Goal: Task Accomplishment & Management: Manage account settings

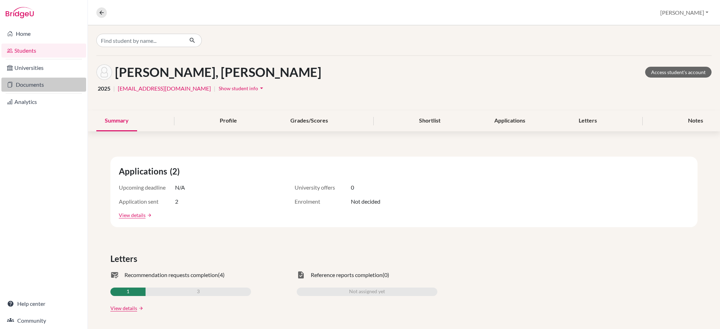
click at [35, 89] on link "Documents" at bounding box center [43, 85] width 85 height 14
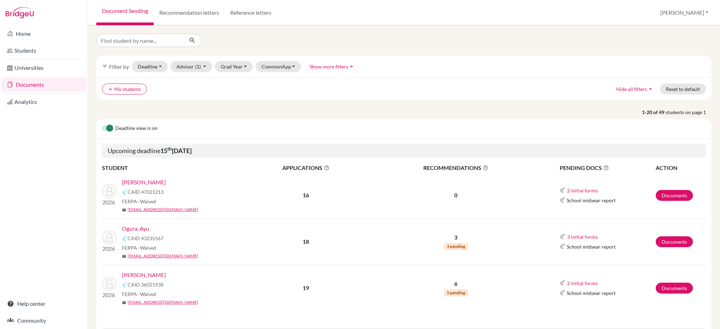
click at [139, 181] on link "[PERSON_NAME]" at bounding box center [144, 182] width 44 height 8
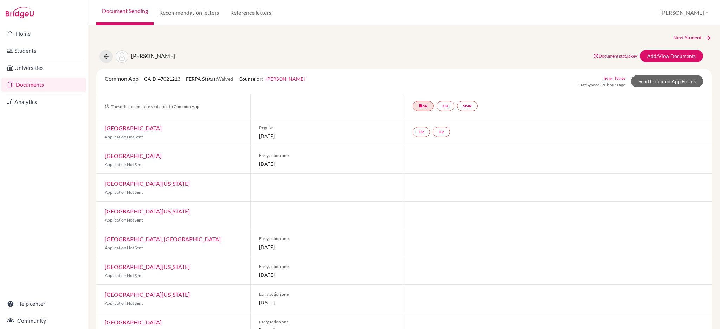
drag, startPoint x: 184, startPoint y: 267, endPoint x: 105, endPoint y: 270, distance: 79.5
click at [105, 270] on div "University of Texas at Austin Application Not Sent" at bounding box center [173, 270] width 154 height 27
copy link "[GEOGRAPHIC_DATA][US_STATE]"
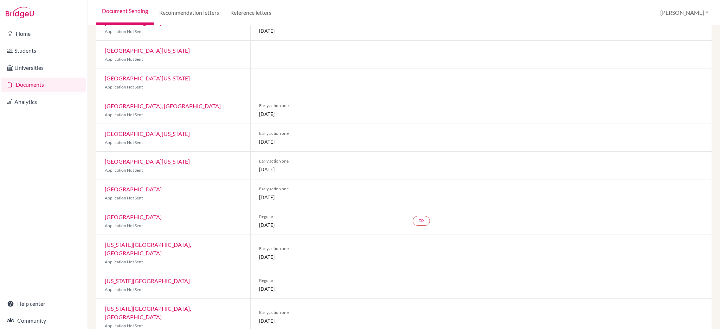
scroll to position [100, 0]
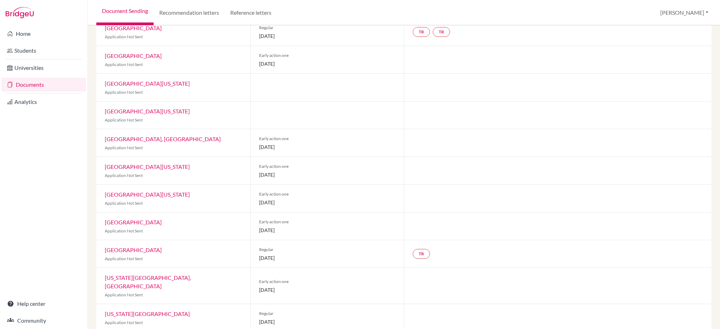
click at [34, 84] on link "Documents" at bounding box center [43, 85] width 85 height 14
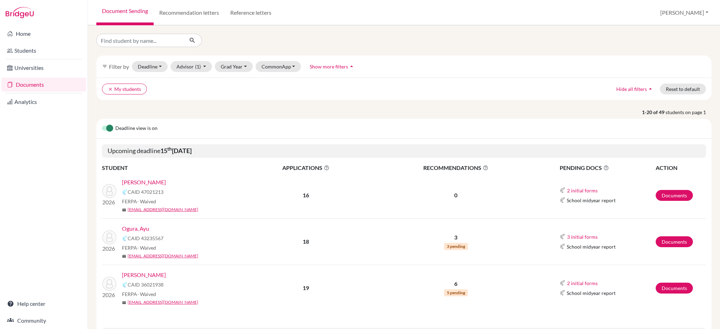
scroll to position [94, 0]
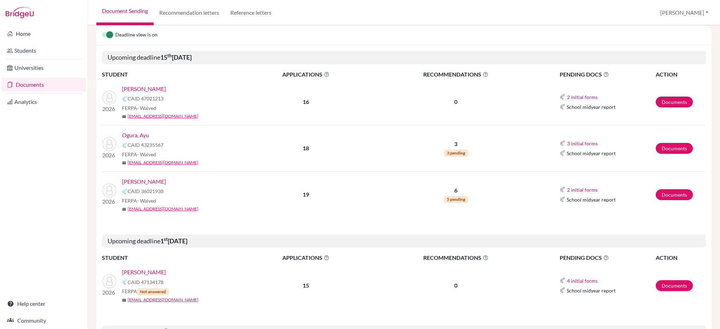
click at [142, 180] on link "Teoh, Samuel" at bounding box center [144, 182] width 44 height 8
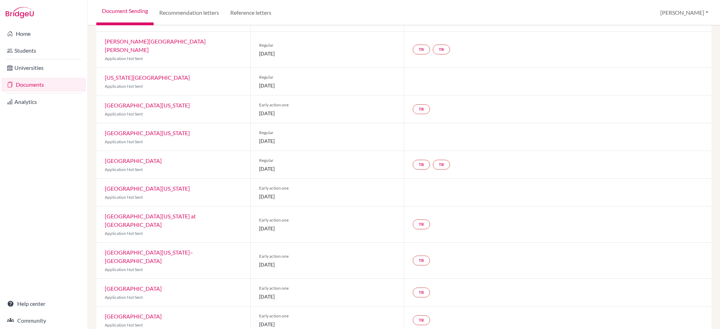
scroll to position [324, 0]
